Goal: Task Accomplishment & Management: Manage account settings

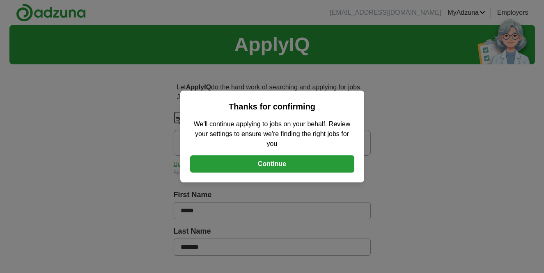
drag, startPoint x: 0, startPoint y: 0, endPoint x: 257, endPoint y: 164, distance: 305.1
click at [257, 164] on button "Continue" at bounding box center [272, 164] width 164 height 17
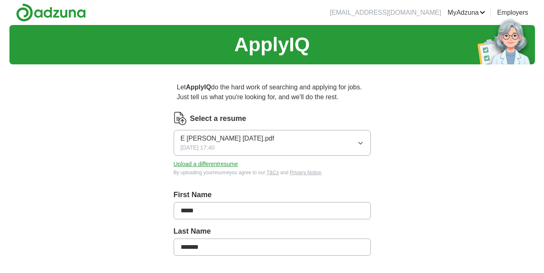
click at [195, 138] on span "E Bledsoe June25.pdf" at bounding box center [228, 139] width 94 height 10
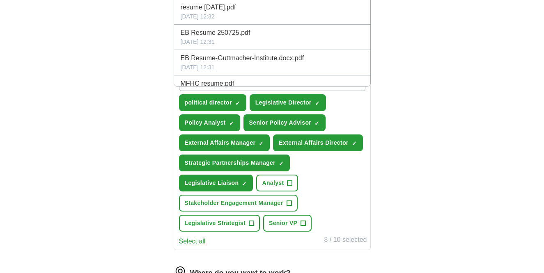
scroll to position [235, 0]
click at [415, 144] on div "ApplyIQ Let ApplyIQ do the hard work of searching and applying for jobs. Just t…" at bounding box center [271, 120] width 525 height 661
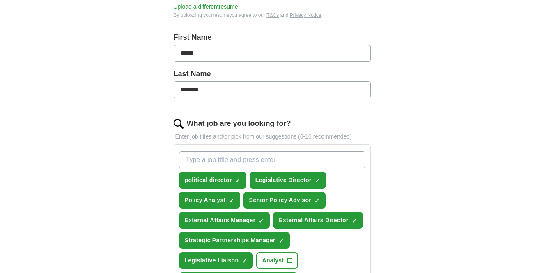
scroll to position [0, 0]
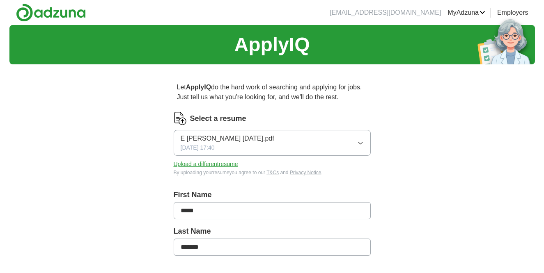
click at [221, 163] on button "Upload a different resume" at bounding box center [206, 164] width 64 height 9
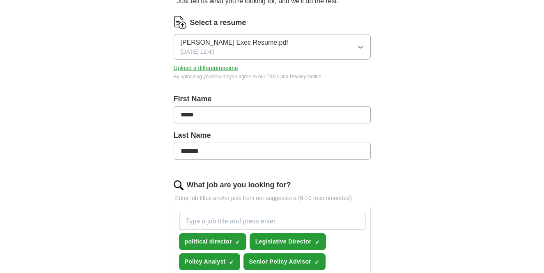
scroll to position [269, 0]
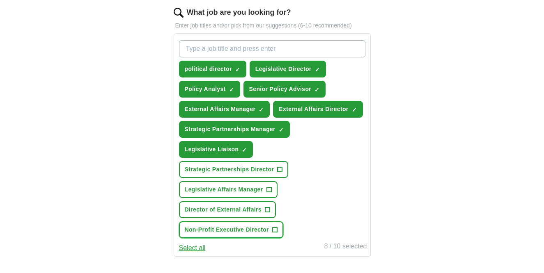
click at [275, 231] on span "+" at bounding box center [274, 230] width 5 height 7
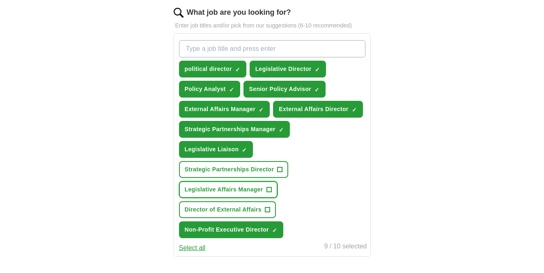
click at [269, 190] on span "+" at bounding box center [268, 190] width 5 height 7
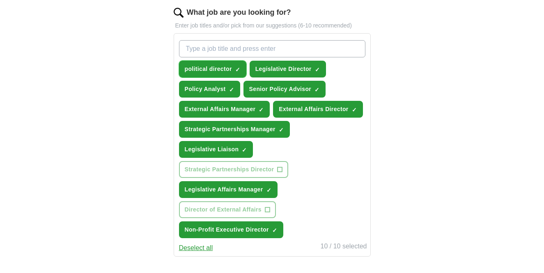
click at [0, 0] on span "×" at bounding box center [0, 0] width 0 height 0
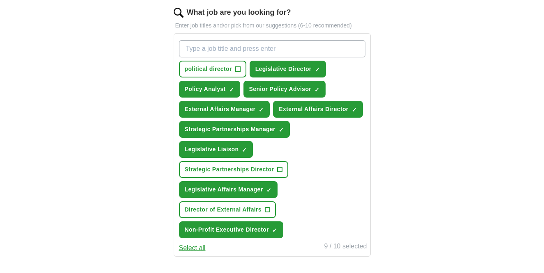
click at [201, 250] on button "Select all" at bounding box center [192, 248] width 27 height 10
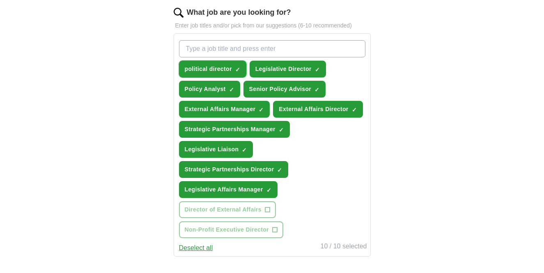
click at [0, 0] on span "×" at bounding box center [0, 0] width 0 height 0
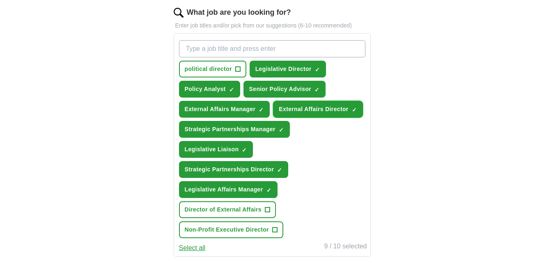
click at [0, 0] on span "×" at bounding box center [0, 0] width 0 height 0
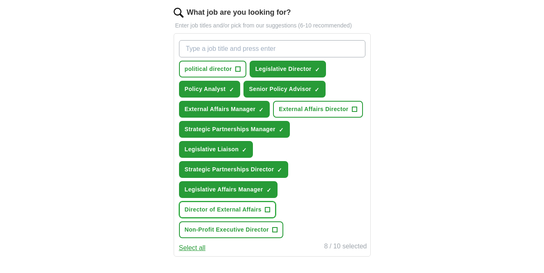
click at [266, 211] on span "+" at bounding box center [267, 210] width 5 height 7
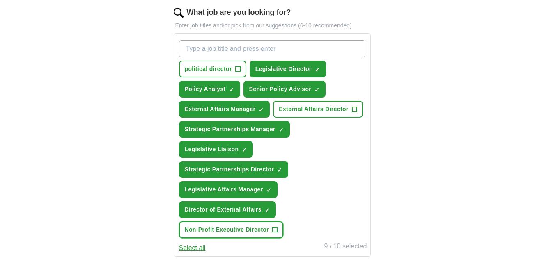
drag, startPoint x: 276, startPoint y: 231, endPoint x: 282, endPoint y: 227, distance: 6.7
click at [276, 230] on span "+" at bounding box center [274, 230] width 5 height 7
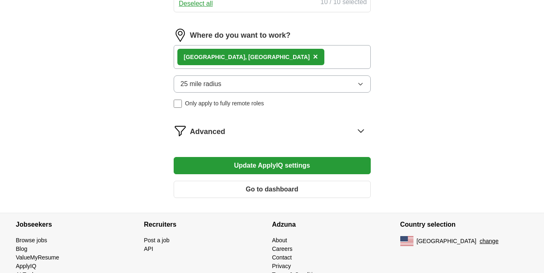
scroll to position [419, 0]
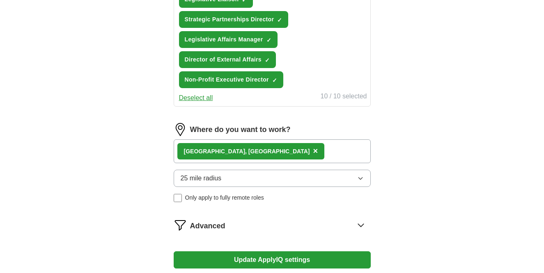
click at [360, 225] on icon at bounding box center [360, 225] width 13 height 13
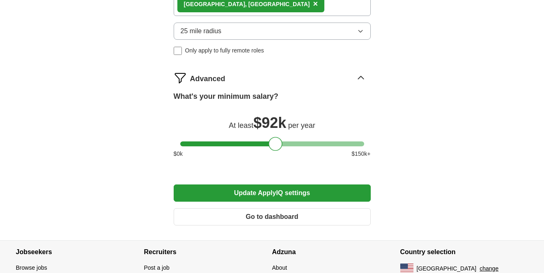
scroll to position [566, 0]
drag, startPoint x: 275, startPoint y: 145, endPoint x: 297, endPoint y: 153, distance: 22.6
click at [294, 149] on div at bounding box center [294, 144] width 14 height 14
click at [287, 197] on button "Update ApplyIQ settings" at bounding box center [272, 193] width 197 height 17
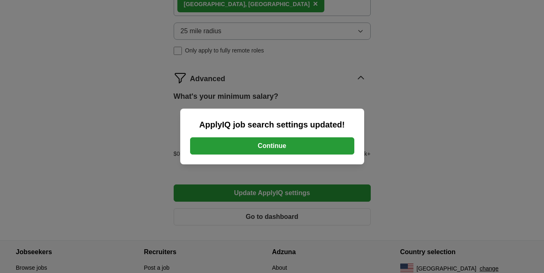
click at [269, 151] on button "Continue" at bounding box center [272, 146] width 164 height 17
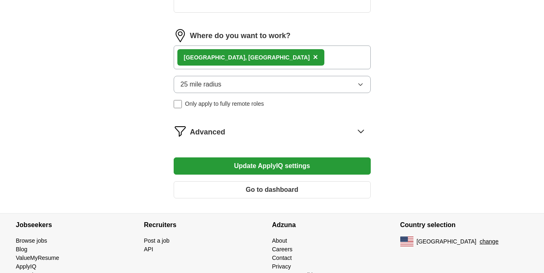
scroll to position [367, 0]
click at [253, 57] on div "[GEOGRAPHIC_DATA], [GEOGRAPHIC_DATA] ×" at bounding box center [272, 58] width 197 height 24
click at [313, 59] on span "×" at bounding box center [315, 57] width 5 height 9
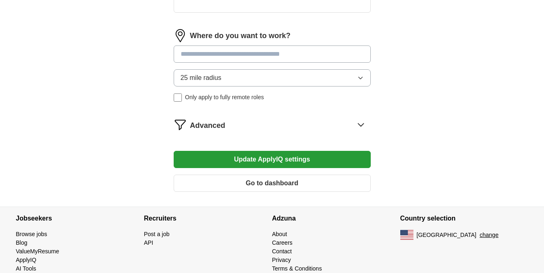
click at [197, 63] on div "Where do you want to work? 25 mile radius Only apply to fully remote roles" at bounding box center [272, 68] width 197 height 79
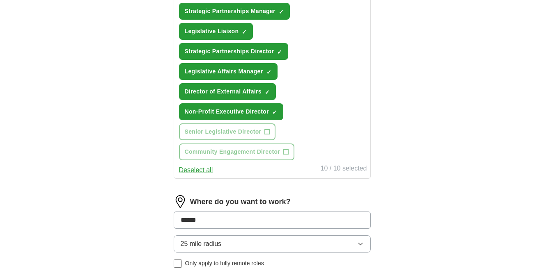
type input "*******"
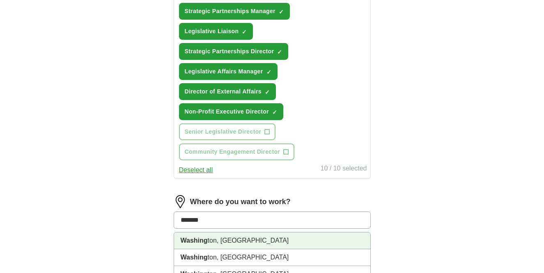
click at [202, 237] on strong "Washing" at bounding box center [194, 240] width 27 height 7
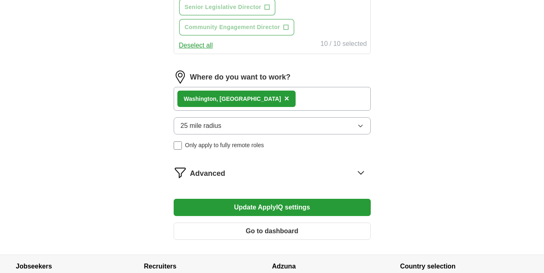
scroll to position [541, 0]
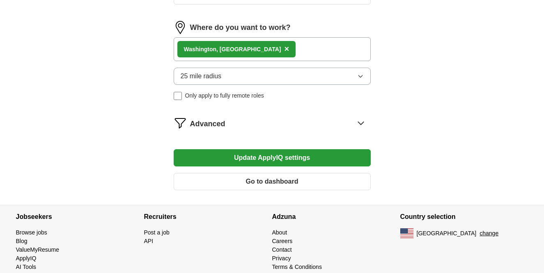
click at [232, 159] on button "Update ApplyIQ settings" at bounding box center [272, 157] width 197 height 17
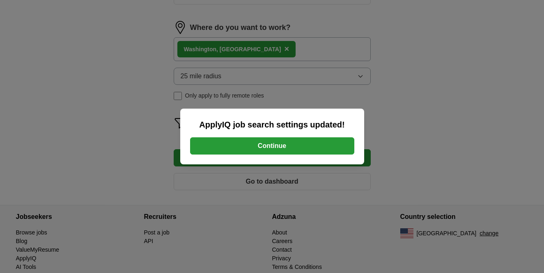
click at [266, 147] on button "Continue" at bounding box center [272, 146] width 164 height 17
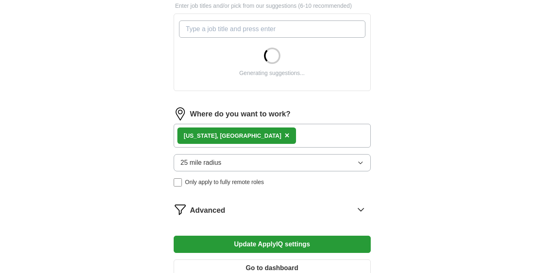
scroll to position [289, 0]
click at [284, 136] on span "×" at bounding box center [286, 135] width 5 height 9
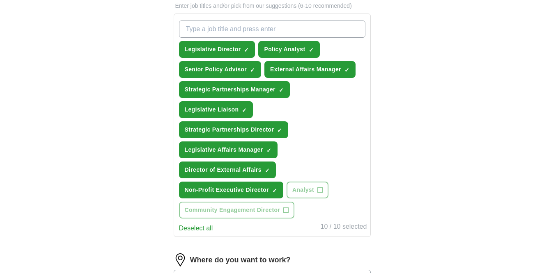
click at [177, 174] on div "Legislative Director ✓ × Policy Analyst ✓ × Senior Policy Advisor ✓ × External …" at bounding box center [272, 119] width 190 height 205
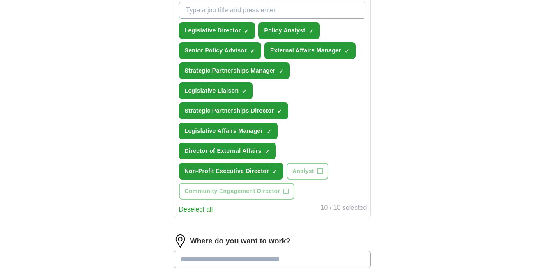
scroll to position [429, 0]
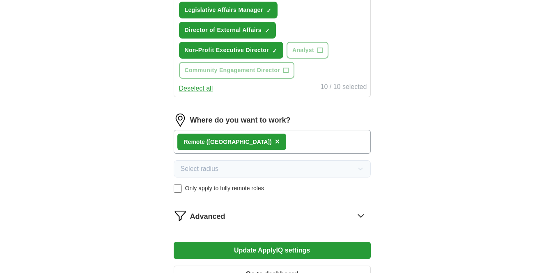
click at [246, 254] on button "Update ApplyIQ settings" at bounding box center [272, 250] width 197 height 17
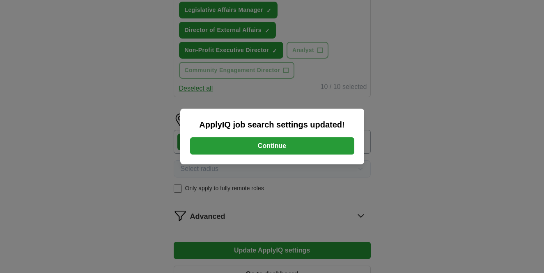
click at [250, 145] on button "Continue" at bounding box center [272, 146] width 164 height 17
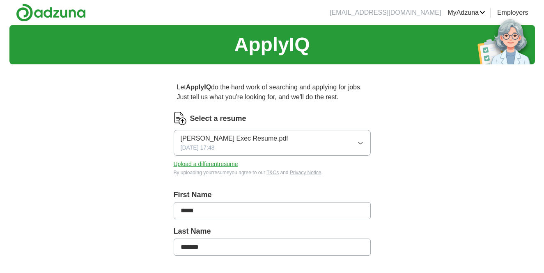
click at [237, 146] on div "Ellie Exec Resume.pdf 09/26/2025, 17:48" at bounding box center [235, 143] width 108 height 18
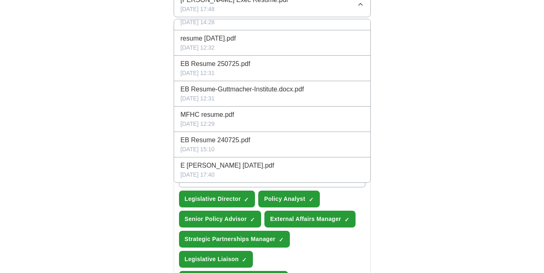
scroll to position [143, 0]
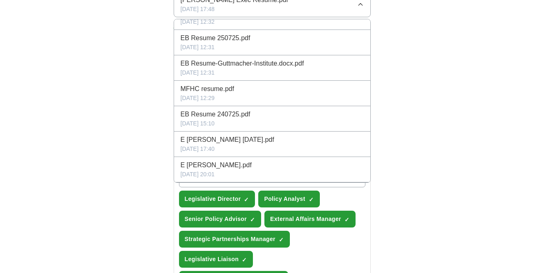
click at [421, 93] on div "ApplyIQ Let ApplyIQ do the hard work of searching and applying for jobs. Just t…" at bounding box center [271, 237] width 525 height 702
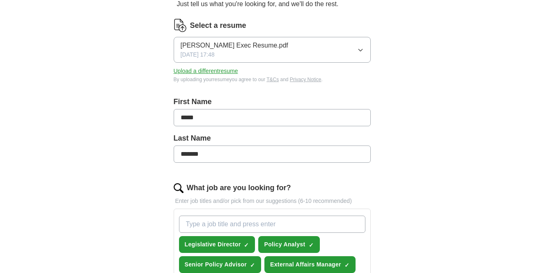
scroll to position [72, 0]
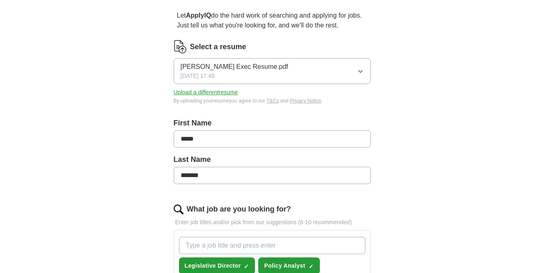
click at [211, 93] on button "Upload a different resume" at bounding box center [206, 92] width 64 height 9
click at [224, 93] on button "Upload a different resume" at bounding box center [206, 92] width 64 height 9
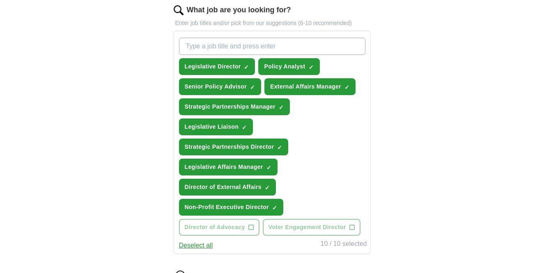
scroll to position [236, 0]
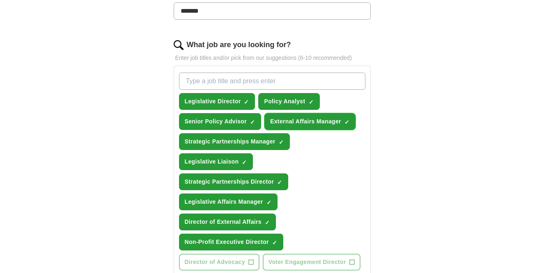
click at [0, 0] on span "×" at bounding box center [0, 0] width 0 height 0
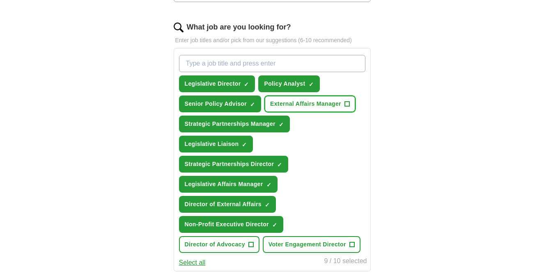
scroll to position [267, 0]
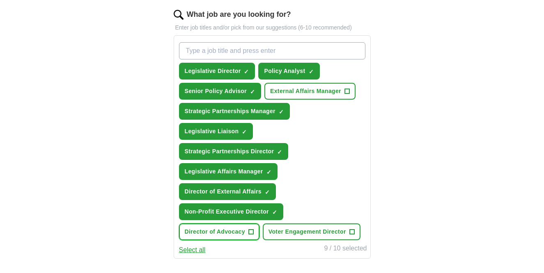
click at [252, 233] on span "+" at bounding box center [250, 232] width 5 height 7
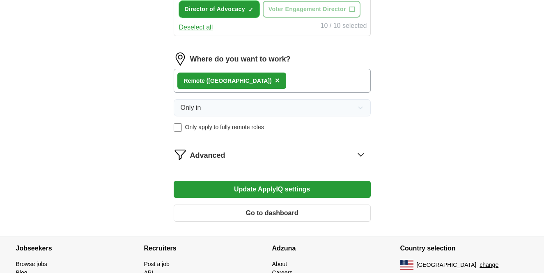
scroll to position [536, 0]
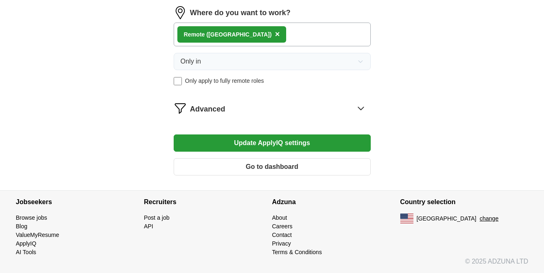
click at [277, 144] on button "Update ApplyIQ settings" at bounding box center [272, 143] width 197 height 17
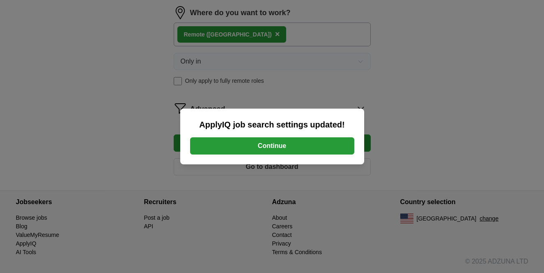
click at [278, 145] on button "Continue" at bounding box center [272, 146] width 164 height 17
